Goal: Task Accomplishment & Management: Use online tool/utility

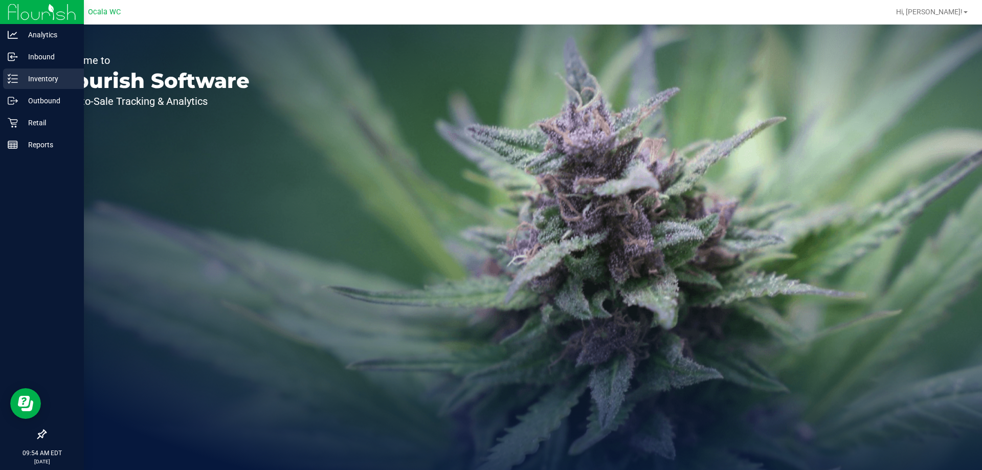
click at [19, 78] on p "Inventory" at bounding box center [48, 79] width 61 height 12
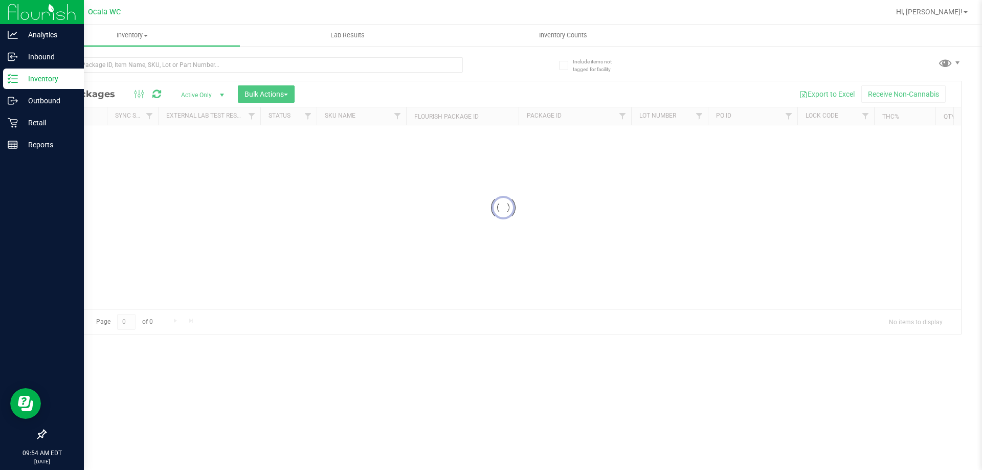
click at [22, 80] on p "Inventory" at bounding box center [48, 79] width 61 height 12
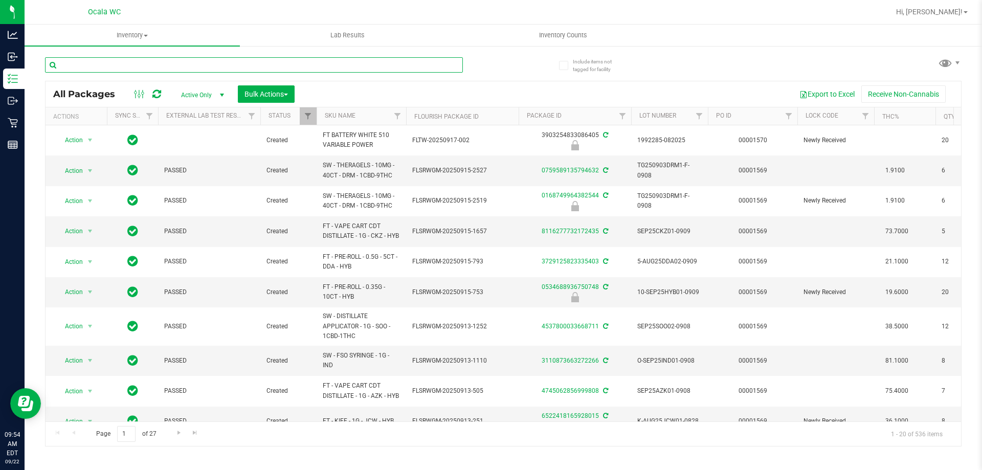
click at [157, 70] on input "text" at bounding box center [254, 64] width 418 height 15
type input "6814166614437216"
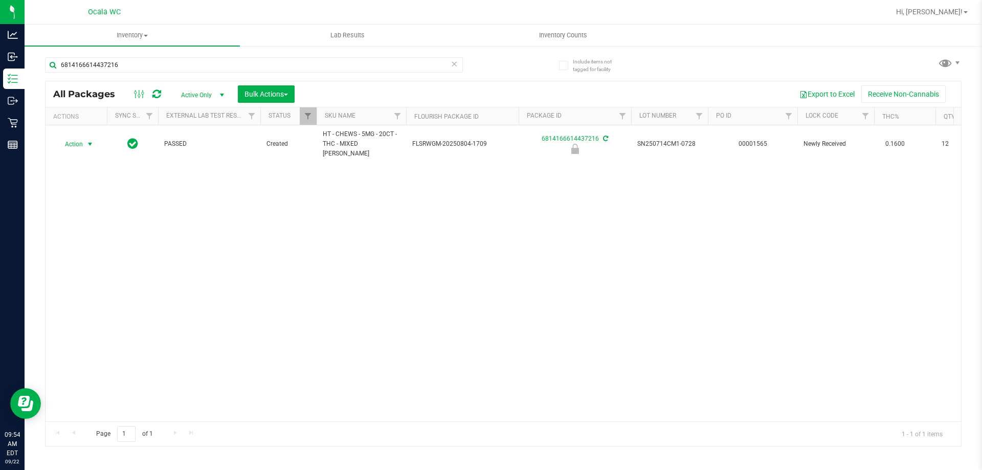
drag, startPoint x: 68, startPoint y: 145, endPoint x: 87, endPoint y: 179, distance: 39.2
click at [69, 146] on span "Action" at bounding box center [70, 144] width 28 height 14
drag, startPoint x: 102, startPoint y: 248, endPoint x: 85, endPoint y: 333, distance: 86.5
click at [102, 254] on li "Unlock package" at bounding box center [88, 261] width 65 height 15
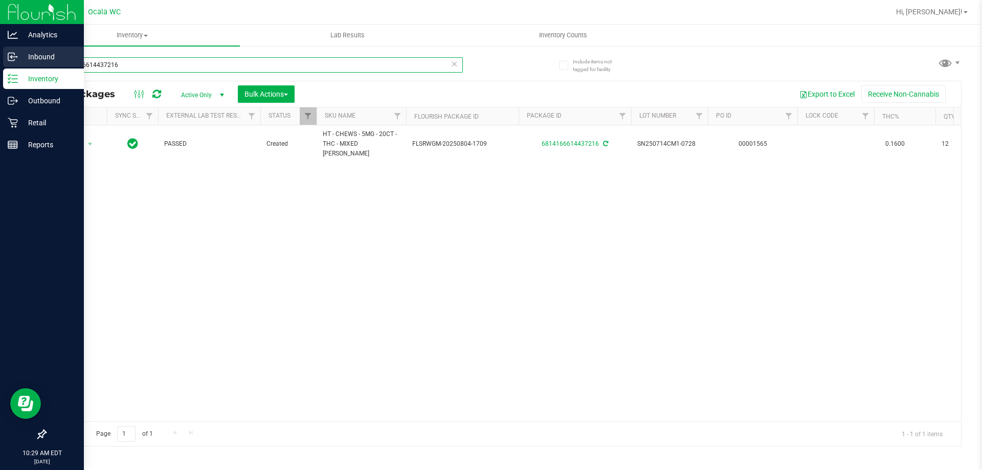
drag, startPoint x: 133, startPoint y: 65, endPoint x: 0, endPoint y: 47, distance: 134.4
click at [0, 47] on div "Analytics Inbound Inventory Outbound Retail Reports 10:29 AM EDT [DATE] 09/22 […" at bounding box center [491, 235] width 982 height 470
type input "7898718612369772"
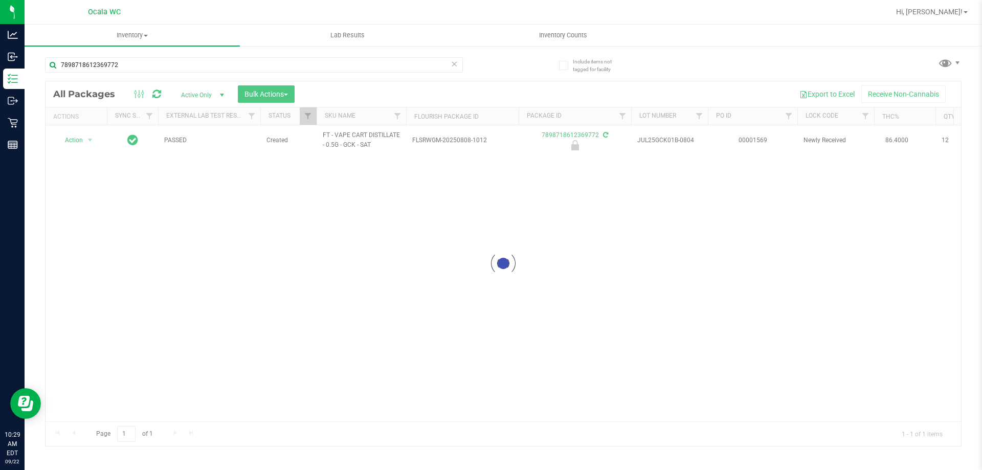
click at [75, 139] on div at bounding box center [504, 263] width 916 height 365
click at [76, 139] on span "Action" at bounding box center [70, 140] width 28 height 14
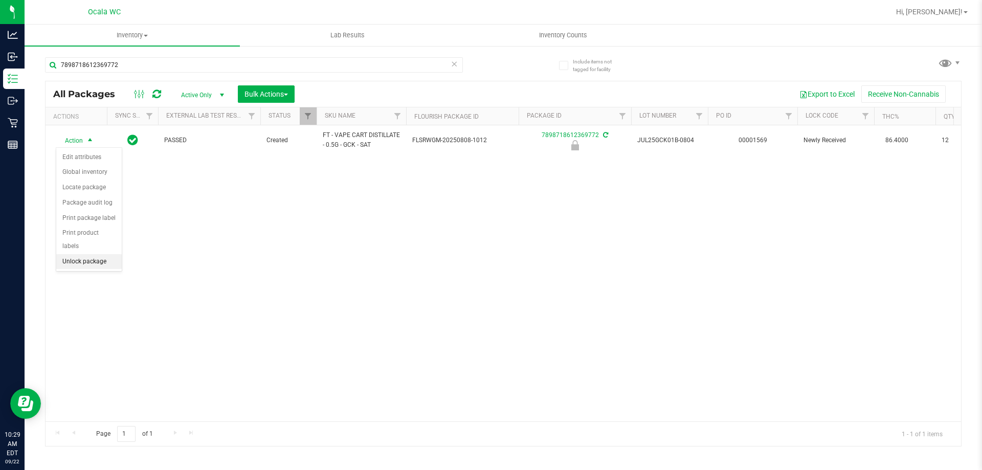
click at [89, 254] on li "Unlock package" at bounding box center [88, 261] width 65 height 15
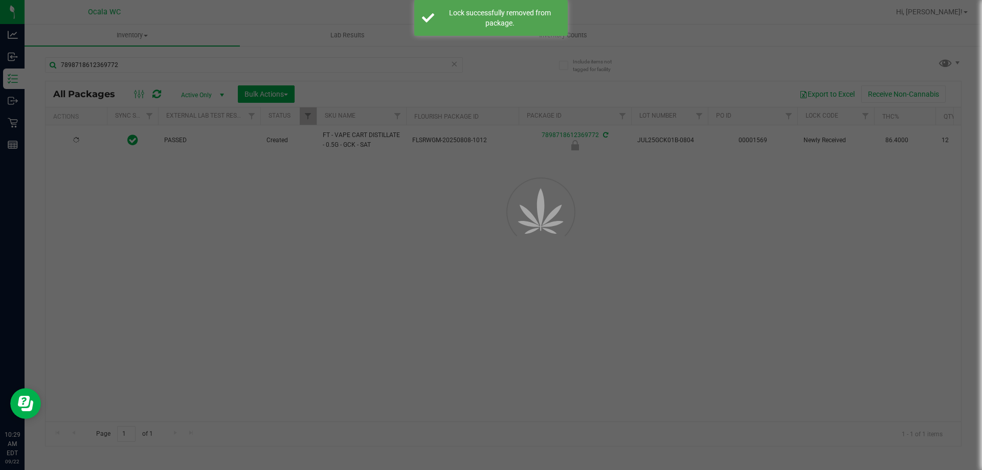
click at [278, 281] on div at bounding box center [491, 235] width 982 height 470
